Goal: Check status: Check status

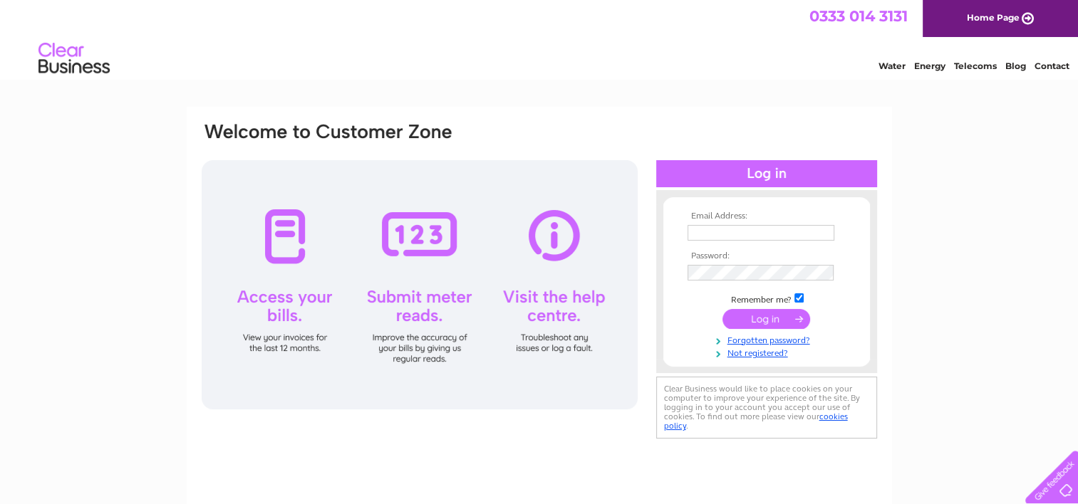
type input "southwestwindscreens@hotmail.com"
click at [779, 318] on input "submit" at bounding box center [766, 319] width 88 height 20
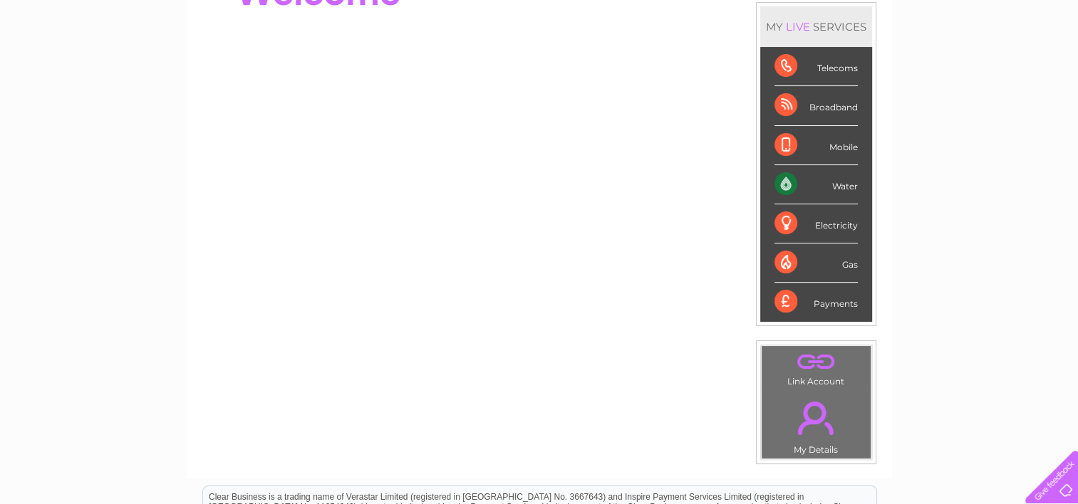
scroll to position [214, 0]
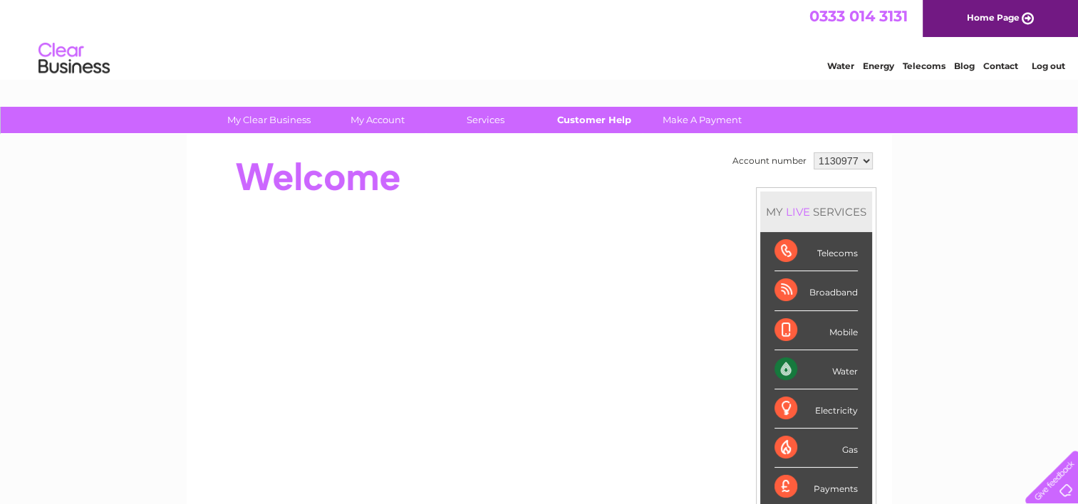
click at [597, 117] on link "Customer Help" at bounding box center [594, 120] width 118 height 26
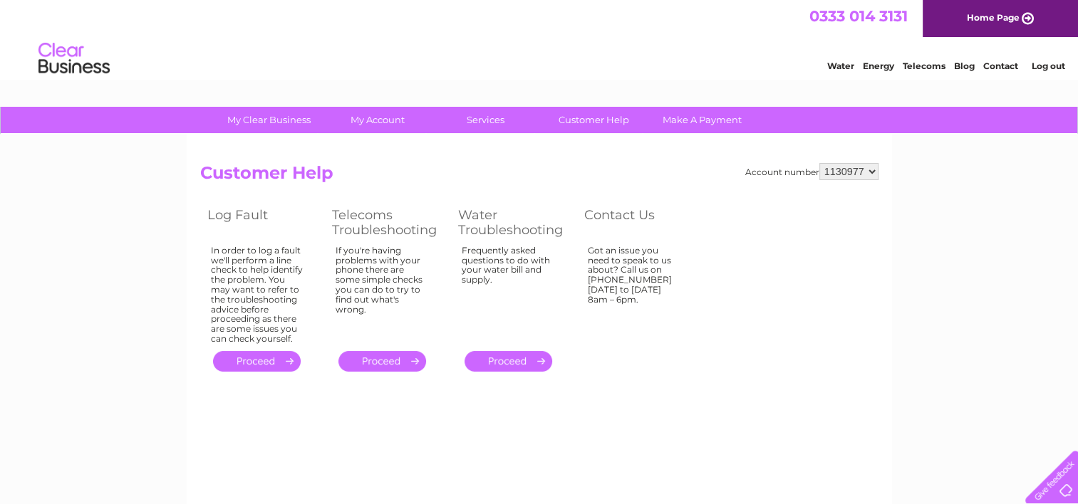
click at [227, 360] on link "." at bounding box center [257, 361] width 88 height 21
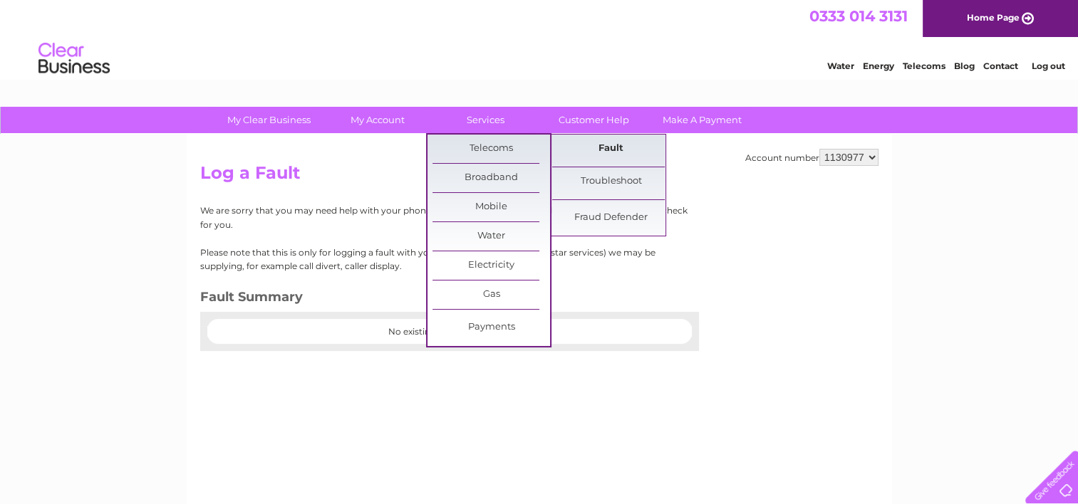
click at [614, 150] on link "Fault" at bounding box center [611, 149] width 118 height 28
